Goal: Task Accomplishment & Management: Manage account settings

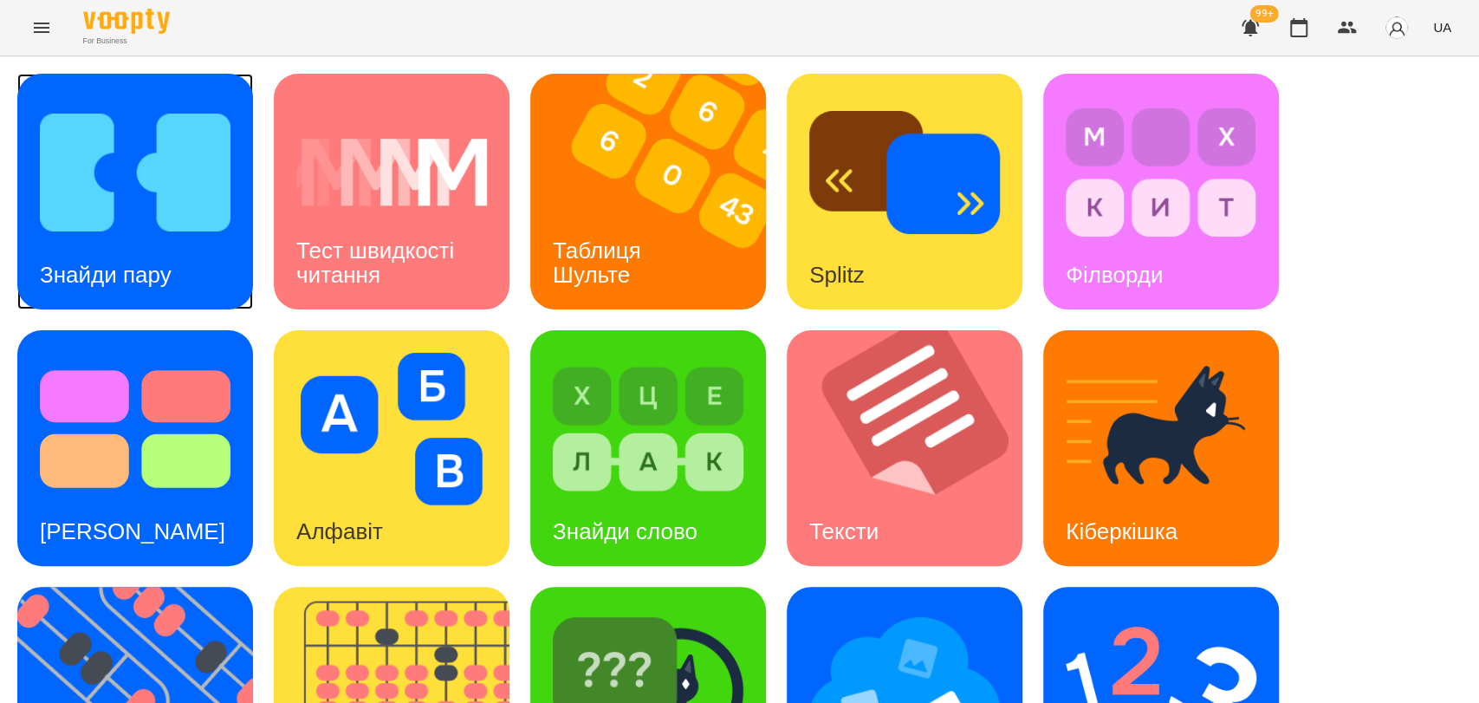
click at [68, 232] on img at bounding box center [135, 172] width 191 height 153
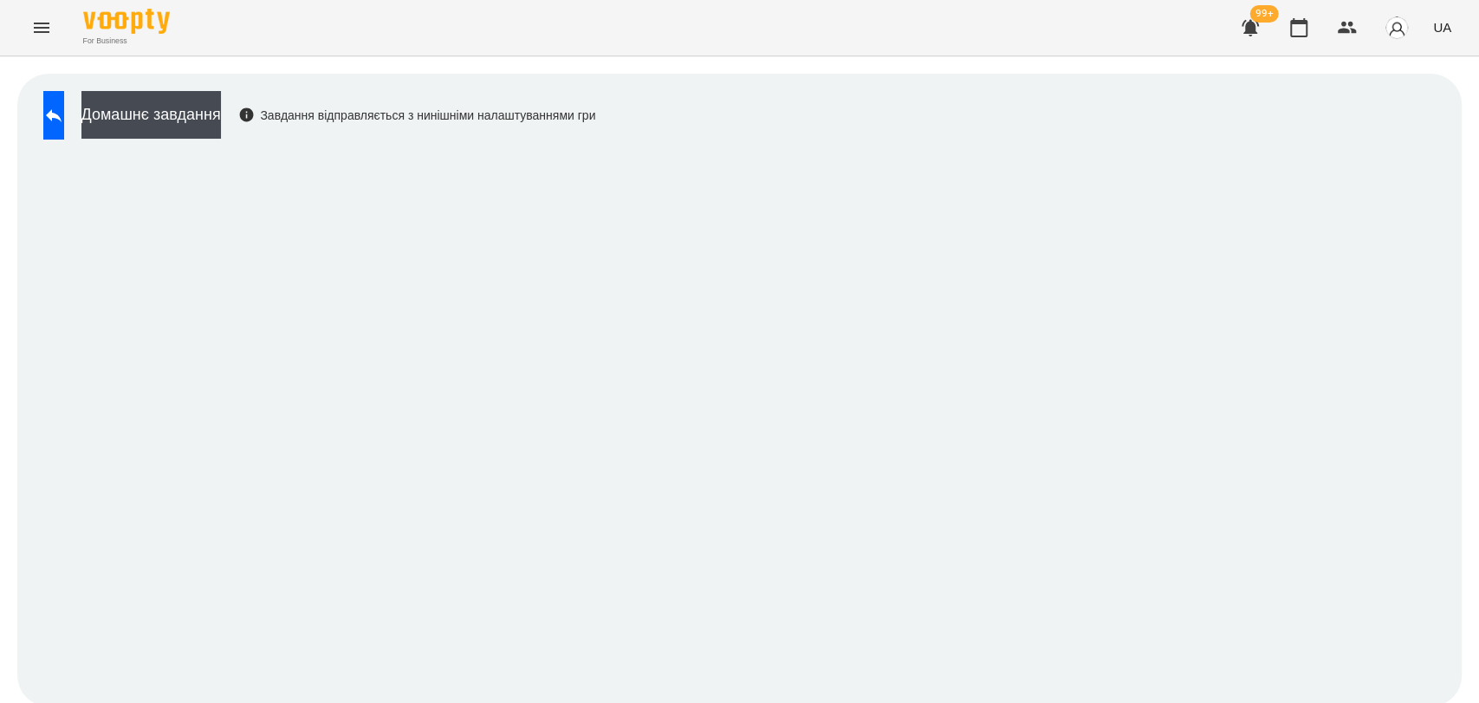
scroll to position [3, 0]
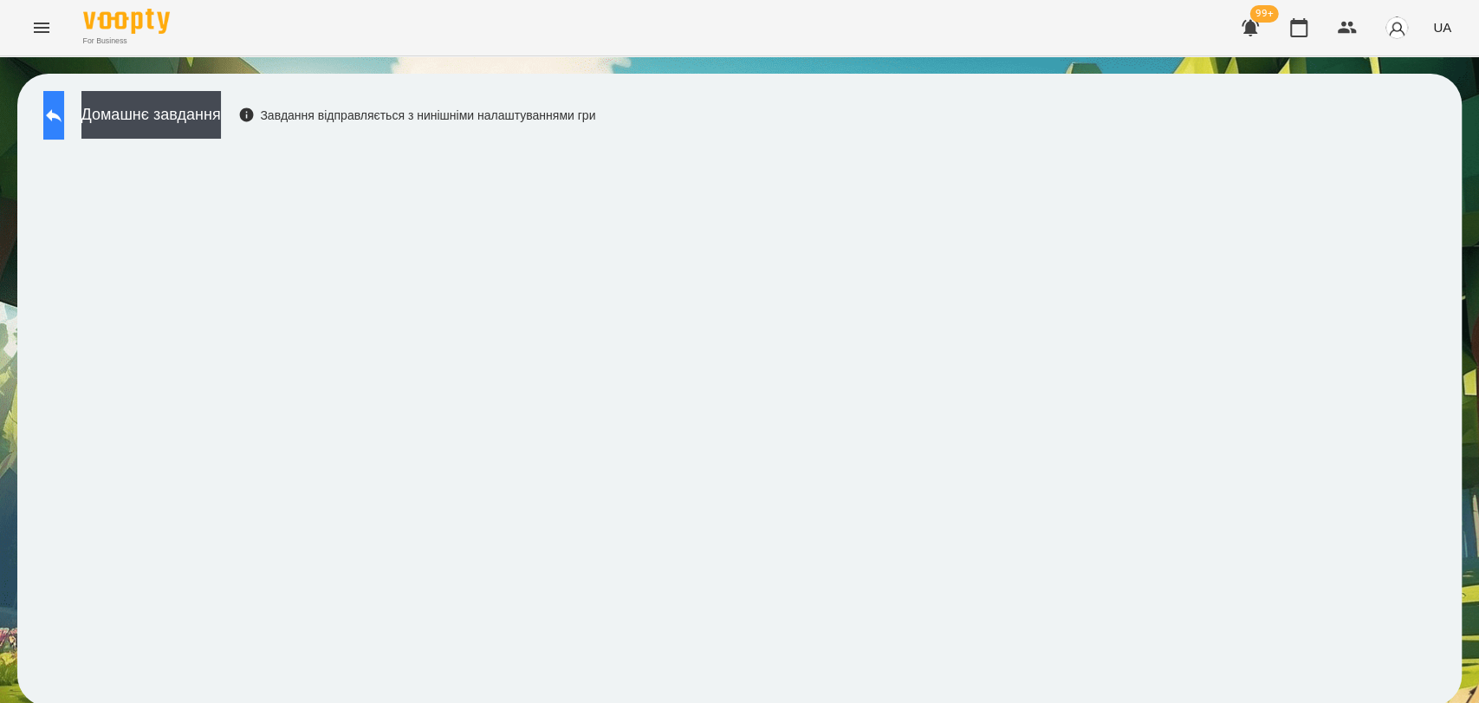
click at [64, 105] on icon at bounding box center [53, 115] width 21 height 21
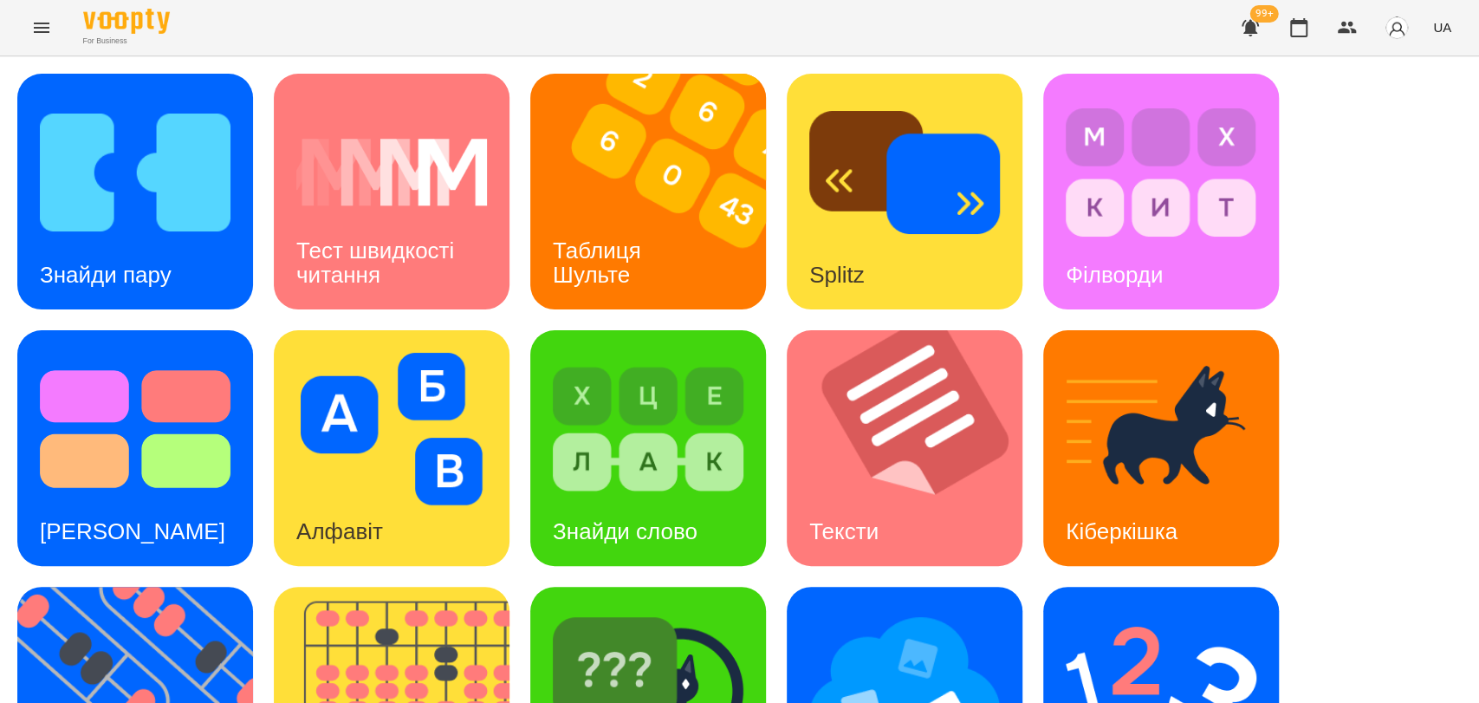
scroll to position [393, 0]
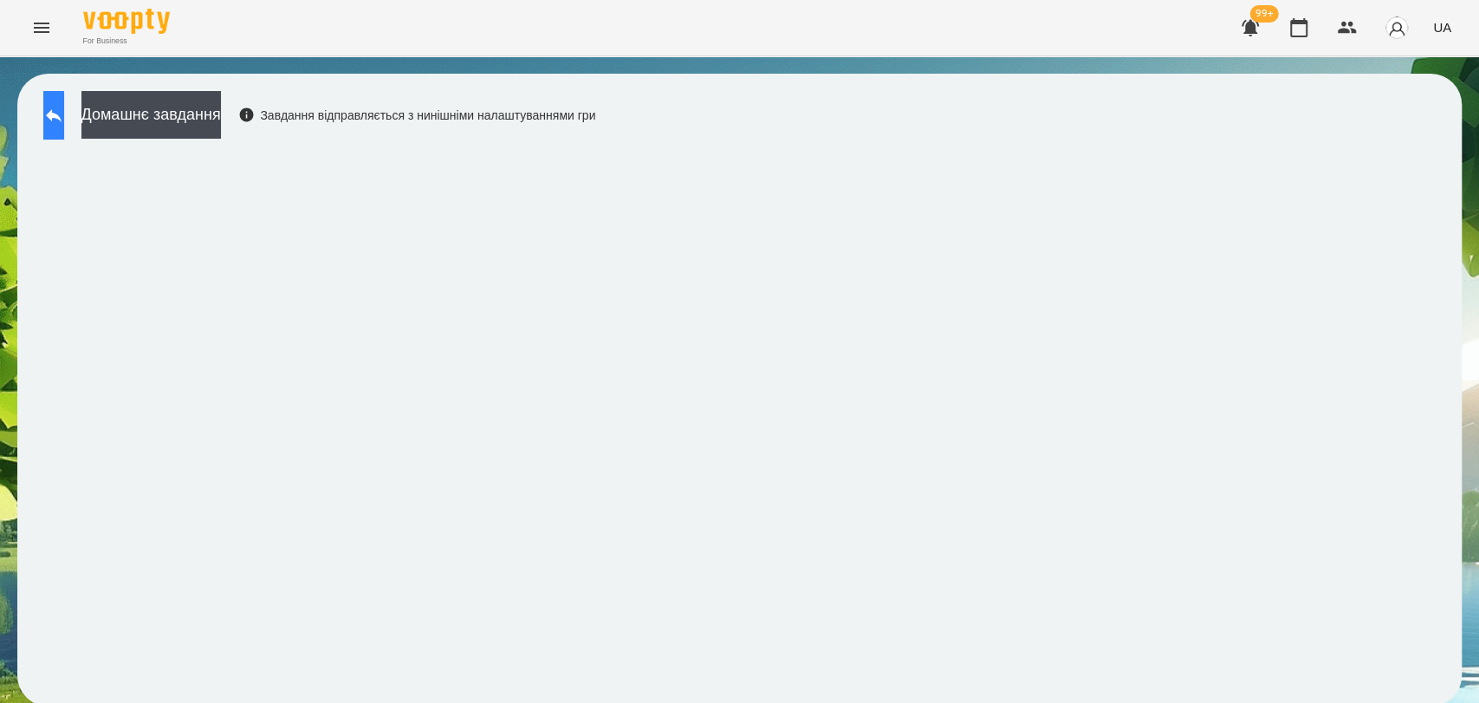
click at [48, 118] on button at bounding box center [53, 115] width 21 height 49
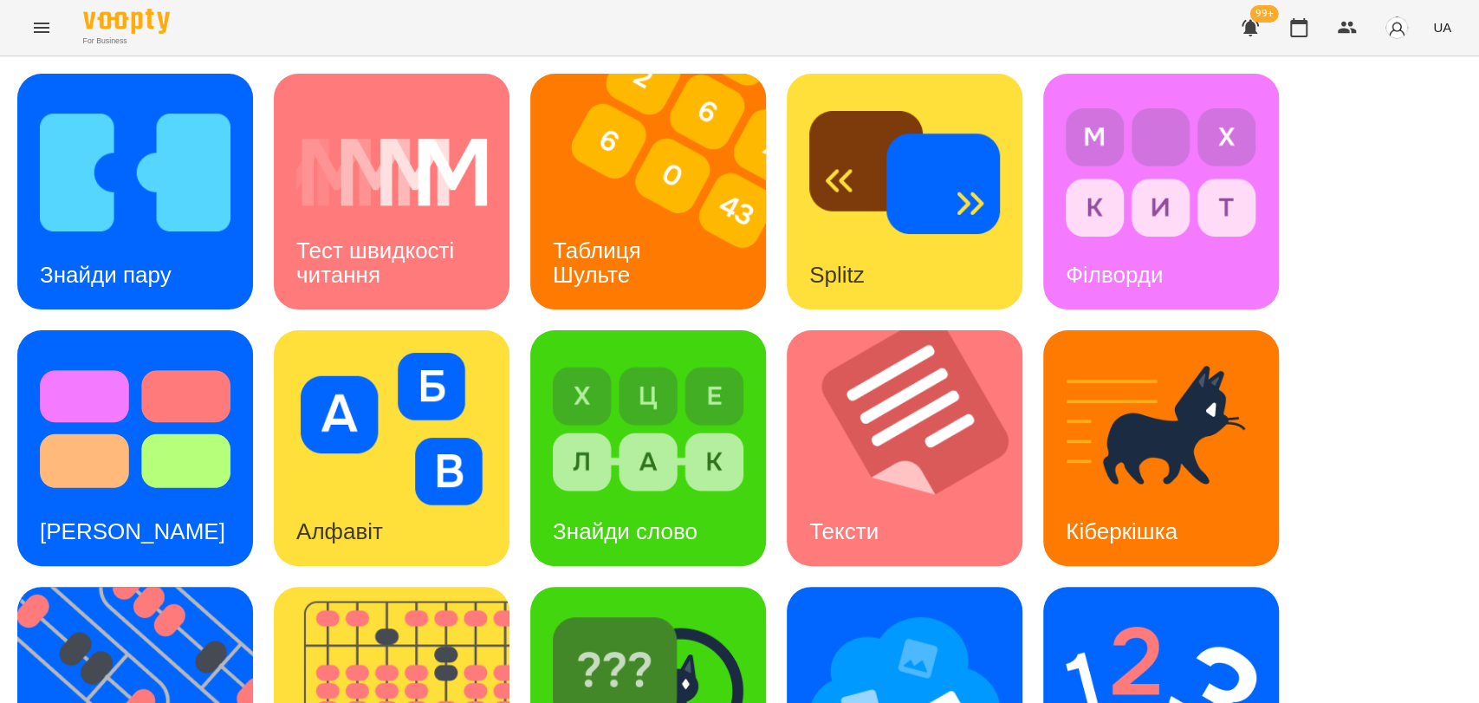
scroll to position [393, 0]
click at [1154, 609] on img at bounding box center [1161, 685] width 191 height 153
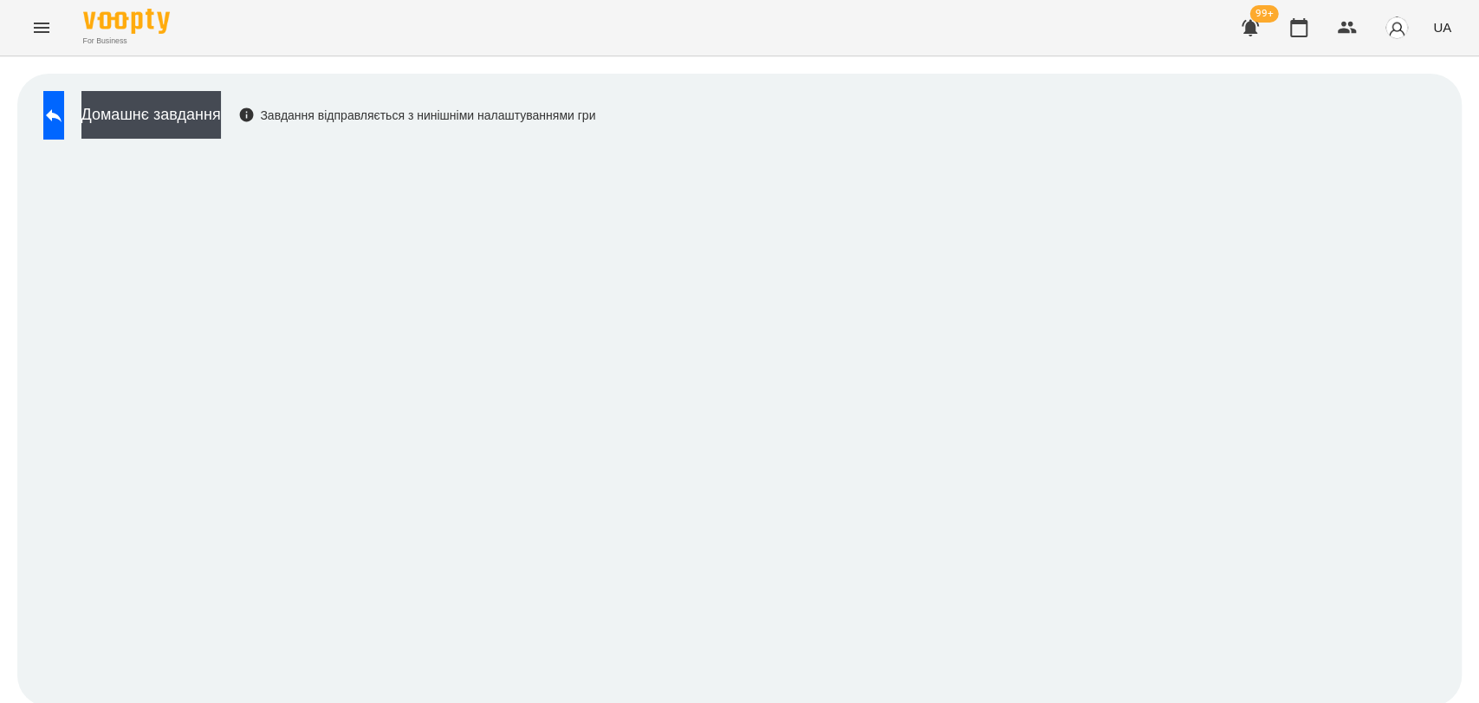
scroll to position [3, 0]
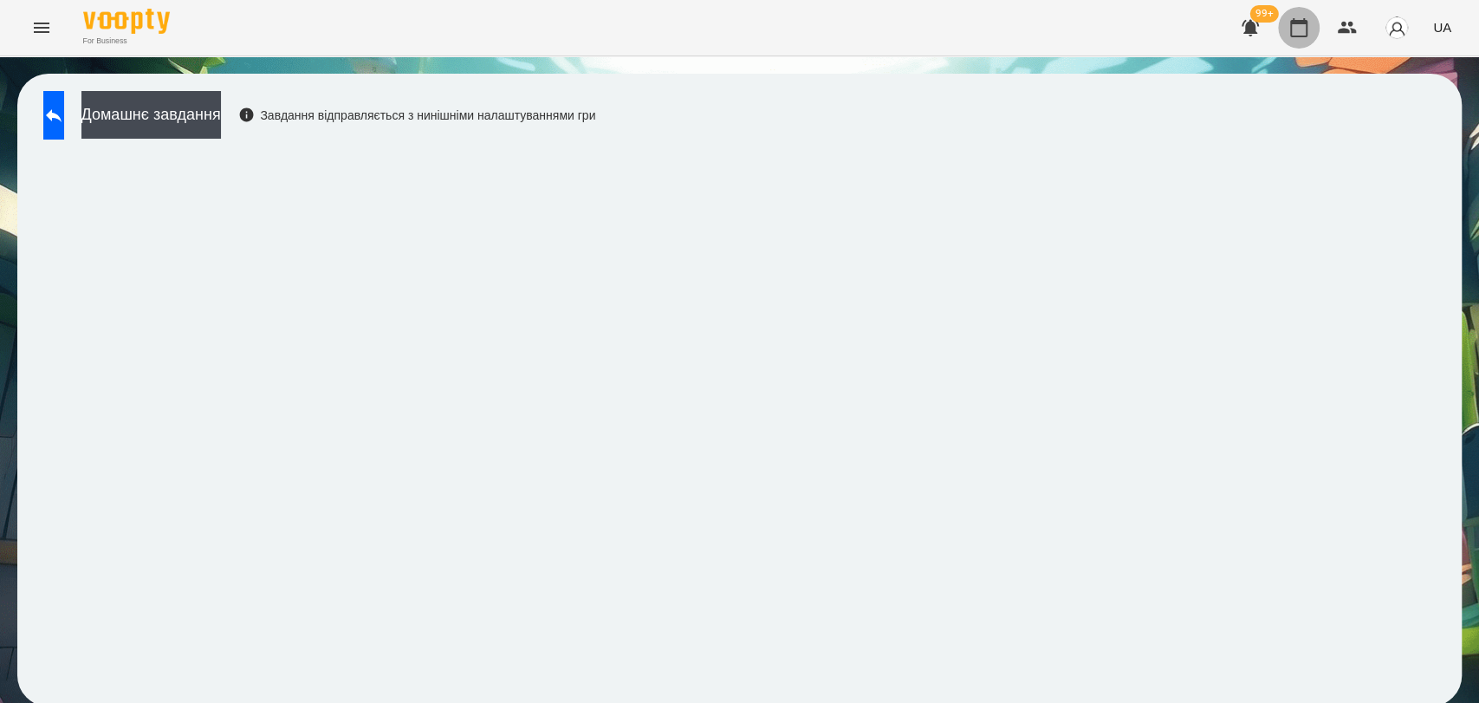
click at [1303, 24] on icon "button" at bounding box center [1298, 27] width 21 height 21
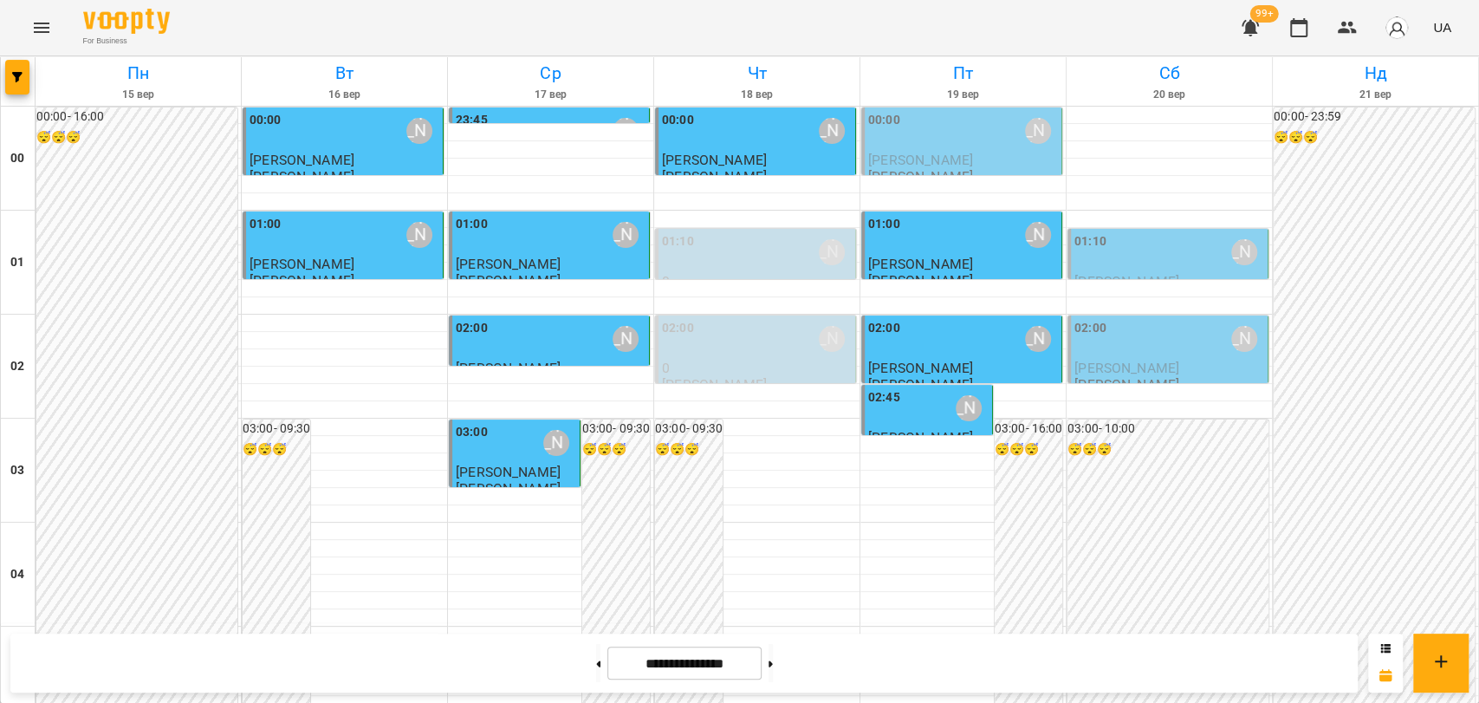
scroll to position [1977, 0]
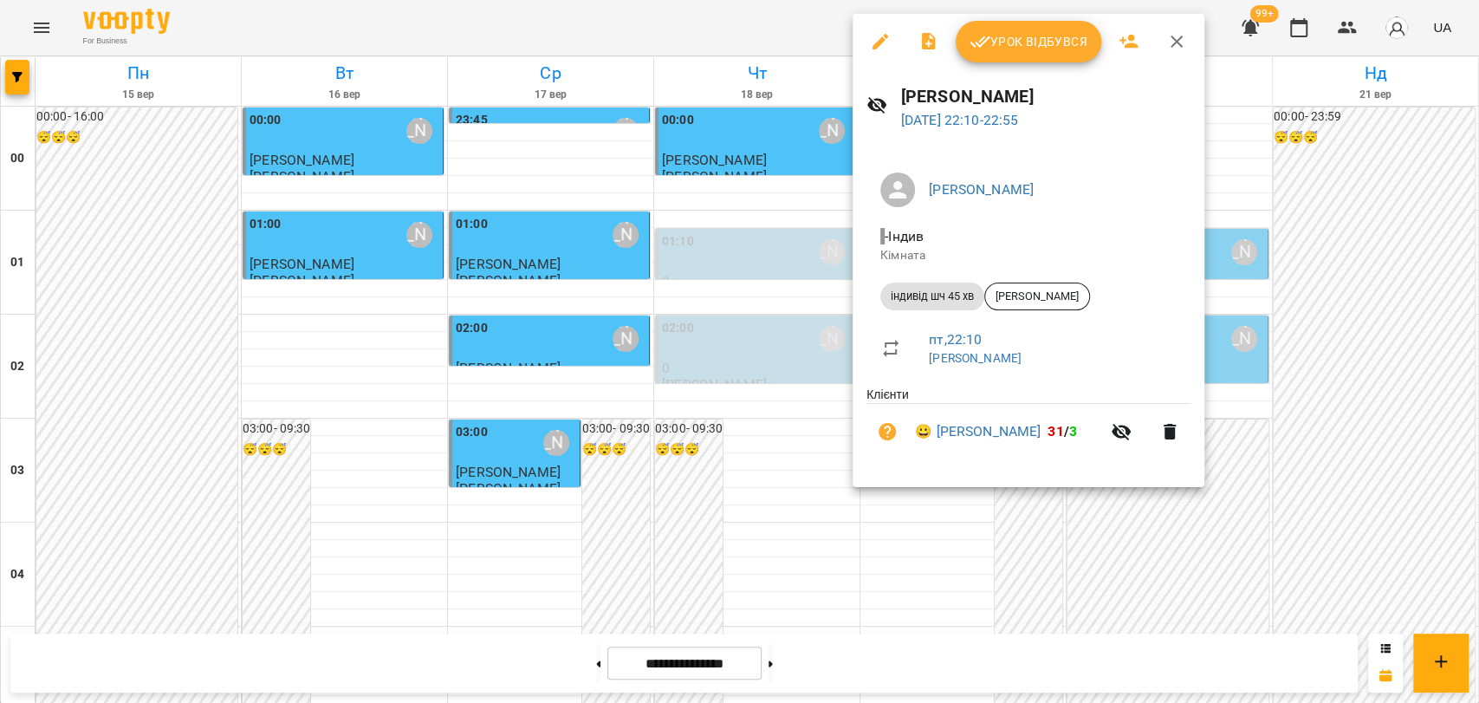
click at [1047, 50] on span "Урок відбувся" at bounding box center [1029, 41] width 118 height 21
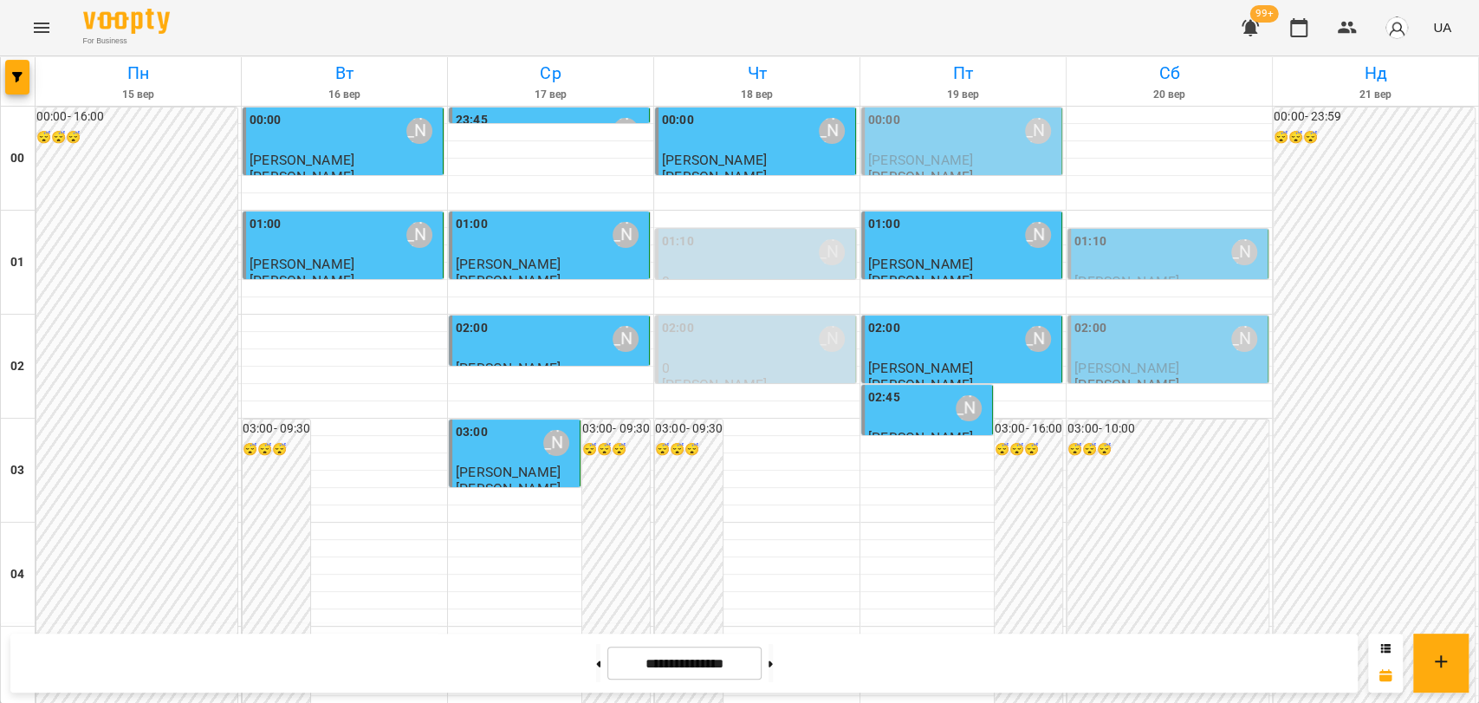
scroll to position [1977, 0]
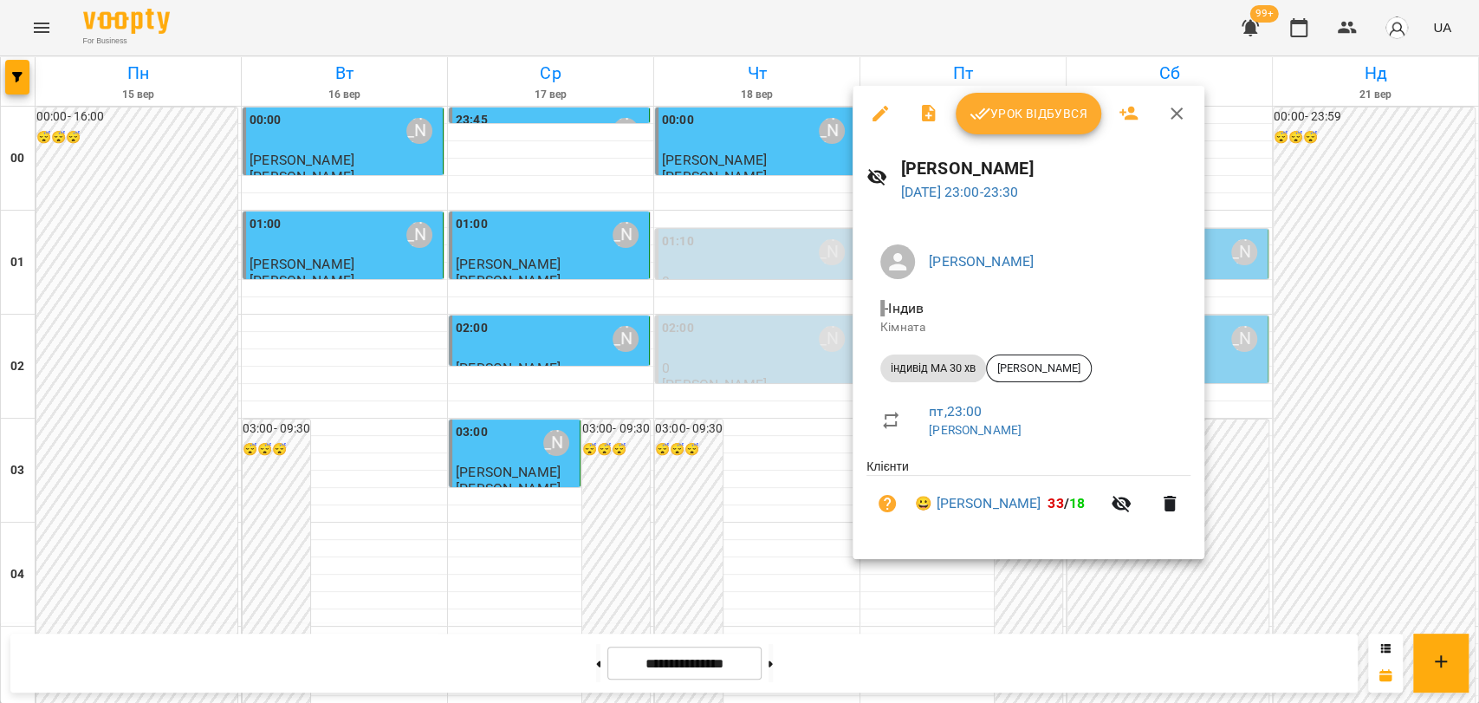
click at [1027, 109] on span "Урок відбувся" at bounding box center [1029, 113] width 118 height 21
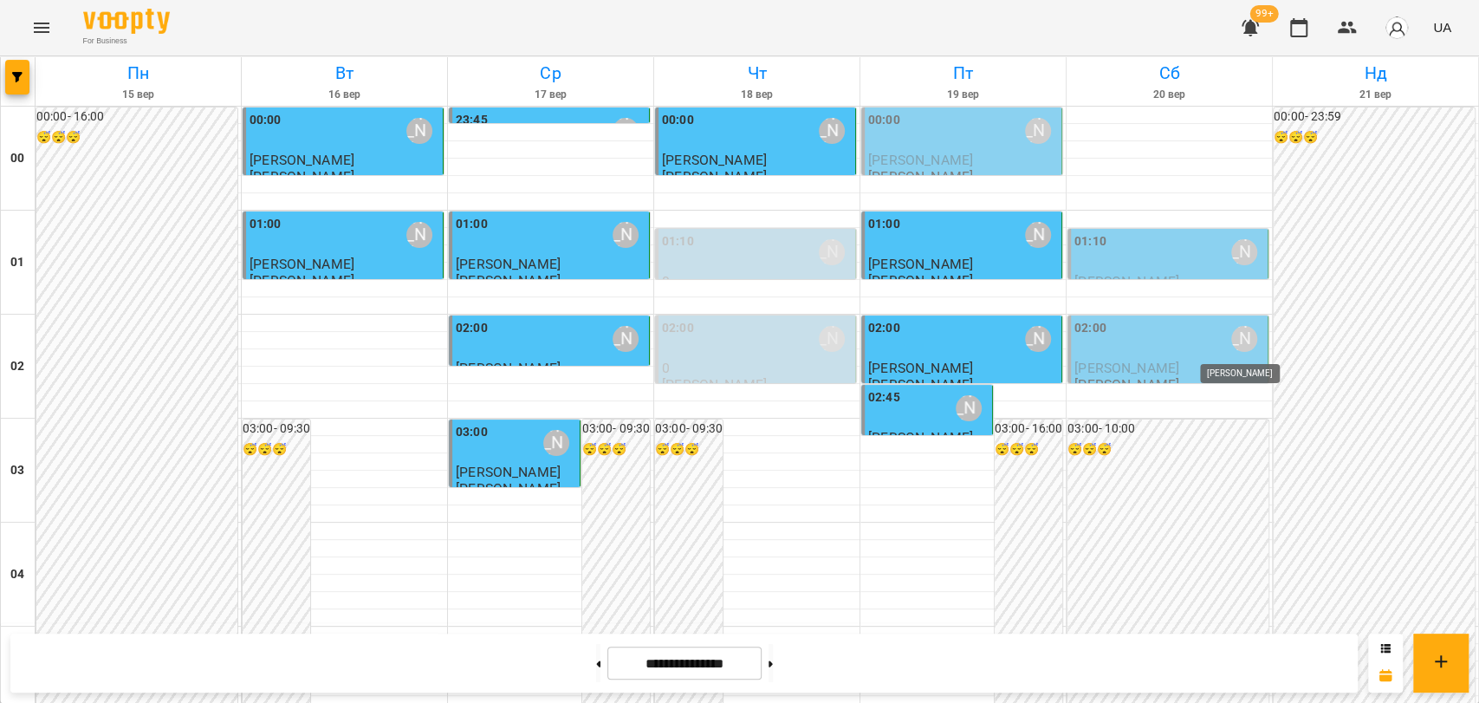
click at [1231, 329] on div "[PERSON_NAME]" at bounding box center [1244, 339] width 26 height 26
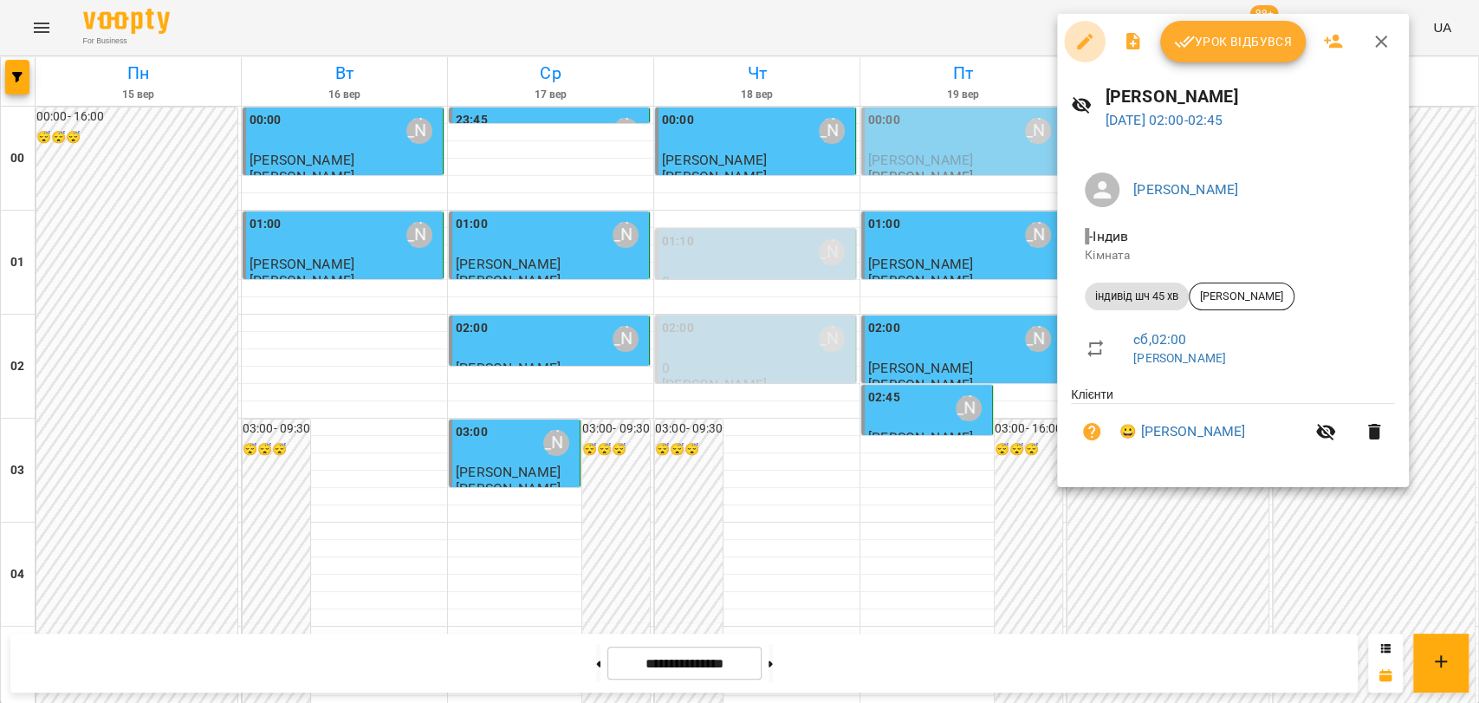
click at [1082, 39] on icon "button" at bounding box center [1084, 41] width 21 height 21
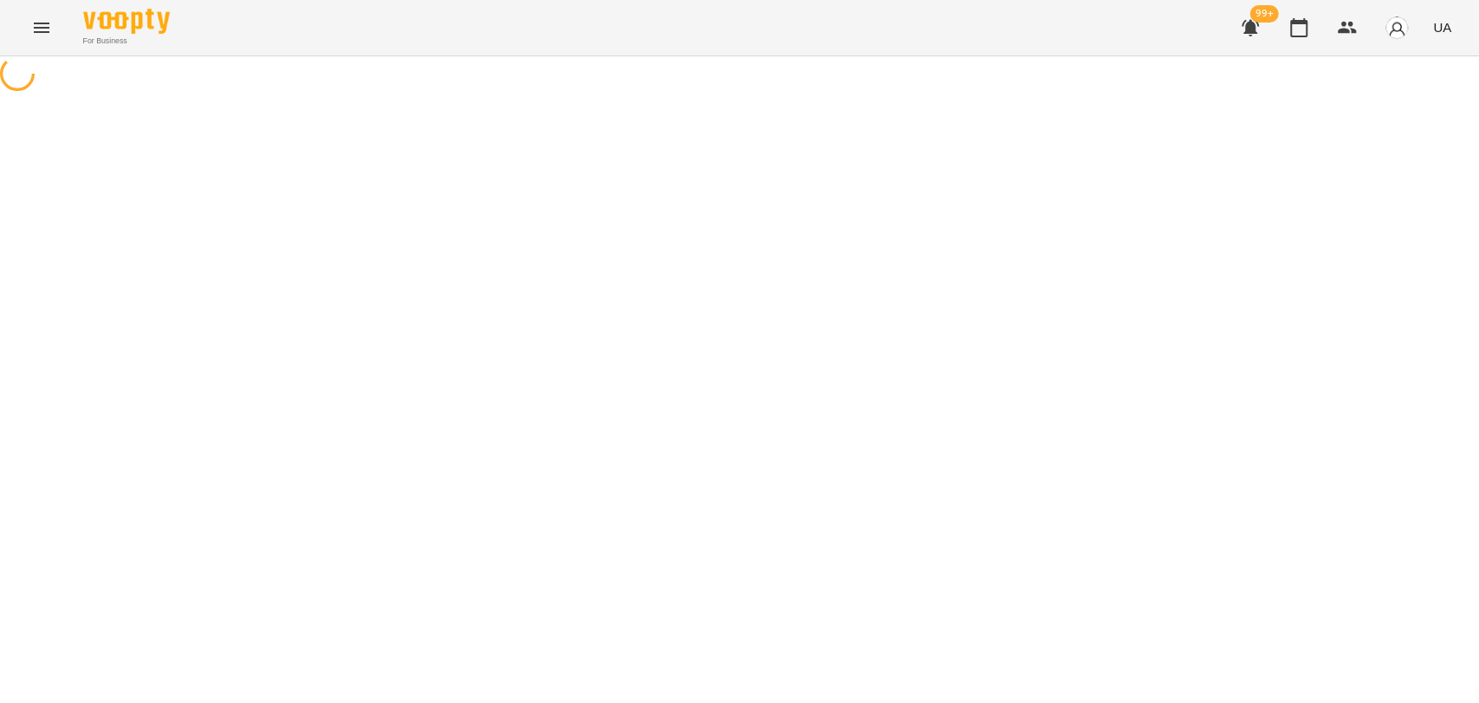
select select "**********"
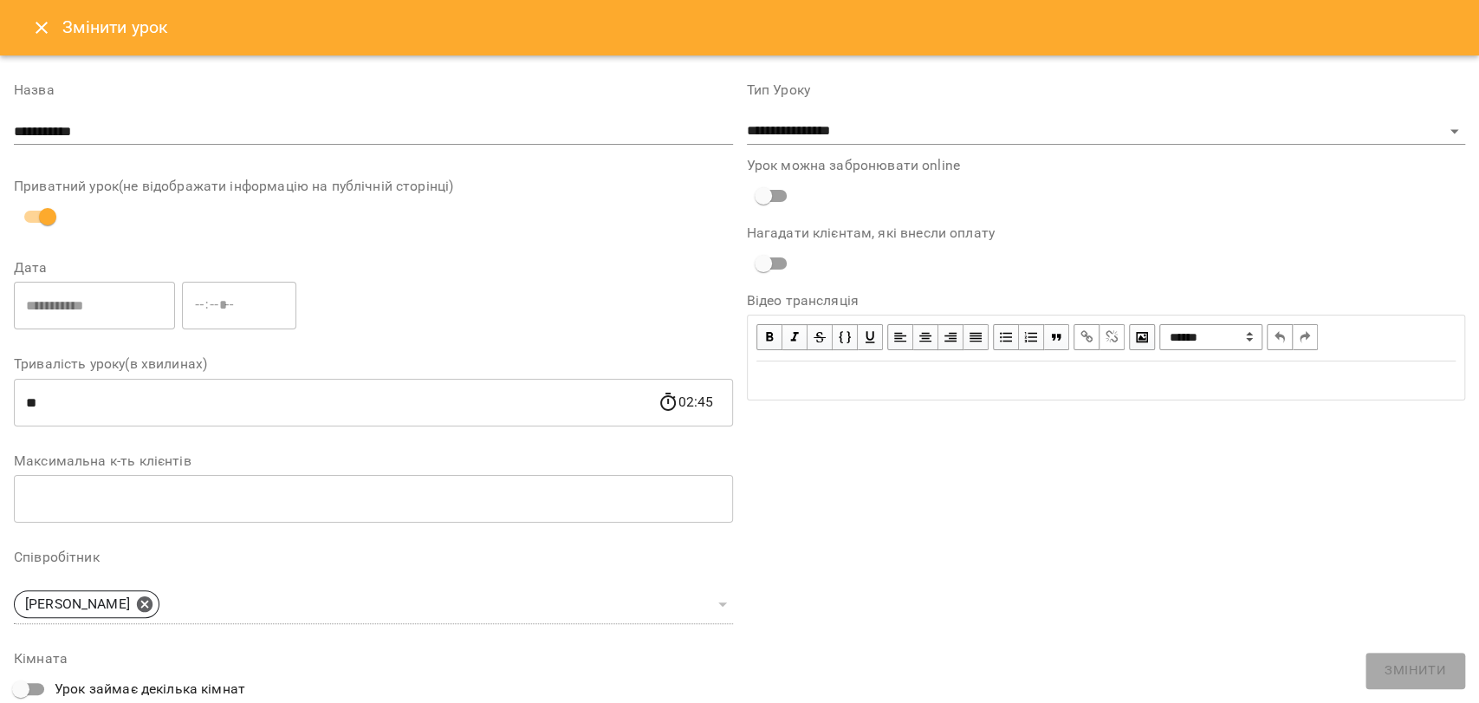
click at [42, 27] on icon "Close" at bounding box center [42, 28] width 12 height 12
